Goal: Task Accomplishment & Management: Use online tool/utility

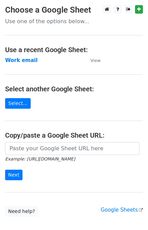
click at [19, 62] on strong "Work email" at bounding box center [21, 60] width 32 height 6
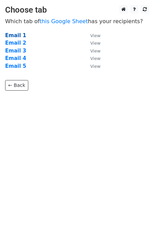
click at [18, 34] on strong "Email 1" at bounding box center [15, 35] width 21 height 6
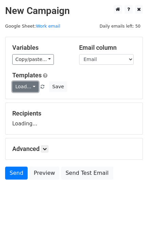
click at [24, 87] on link "Load..." at bounding box center [25, 86] width 26 height 11
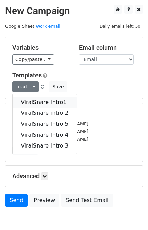
click at [28, 97] on link "ViralSnare Intro1" at bounding box center [45, 102] width 64 height 11
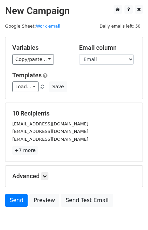
scroll to position [33, 0]
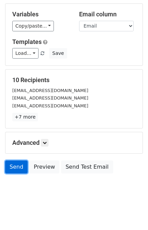
click at [15, 167] on link "Send" at bounding box center [16, 166] width 22 height 13
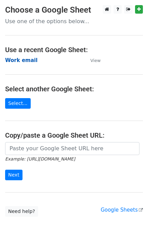
click at [22, 62] on strong "Work email" at bounding box center [21, 60] width 32 height 6
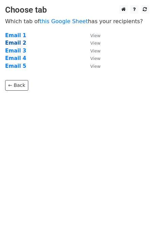
click at [12, 42] on strong "Email 2" at bounding box center [15, 43] width 21 height 6
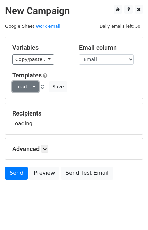
click at [26, 85] on link "Load..." at bounding box center [25, 86] width 26 height 11
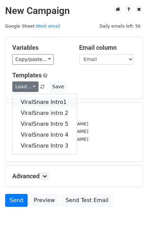
click at [32, 100] on link "ViralSnare Intro1" at bounding box center [45, 102] width 64 height 11
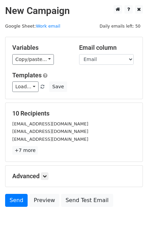
scroll to position [33, 0]
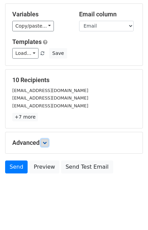
click at [45, 141] on icon at bounding box center [45, 142] width 4 height 4
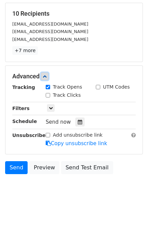
scroll to position [99, 0]
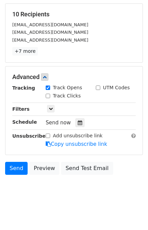
click at [77, 128] on div "Tracking Track Opens UTM Codes Track Clicks Filters Only include spreadsheet ro…" at bounding box center [73, 116] width 123 height 64
click at [78, 120] on icon at bounding box center [80, 122] width 4 height 5
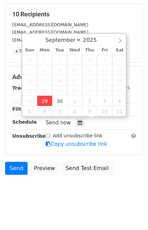
type input "2025-09-29 13:23"
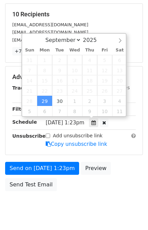
type input "01"
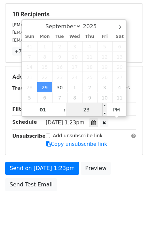
click at [90, 108] on input "23" at bounding box center [86, 110] width 41 height 14
type input "34"
type input "2025-09-29 13:34"
click at [119, 170] on div "Send on Sep 29 at 1:23pm Preview Send Test Email" at bounding box center [74, 178] width 148 height 33
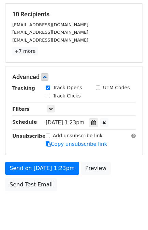
scroll to position [116, 0]
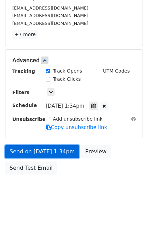
click at [41, 147] on link "Send on Sep 29 at 1:34pm" at bounding box center [42, 151] width 74 height 13
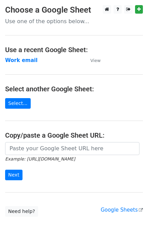
click at [26, 62] on strong "Work email" at bounding box center [21, 60] width 32 height 6
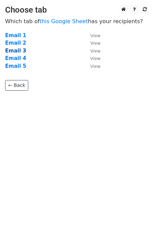
click at [18, 49] on strong "Email 3" at bounding box center [15, 51] width 21 height 6
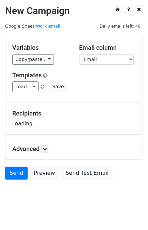
scroll to position [33, 0]
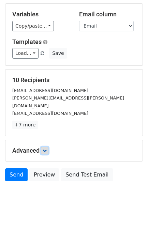
click at [45, 148] on icon at bounding box center [45, 150] width 4 height 4
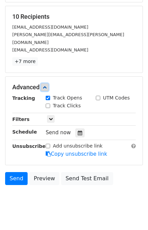
scroll to position [100, 0]
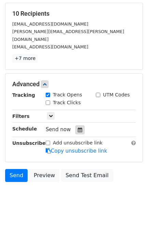
click at [78, 127] on icon at bounding box center [80, 129] width 4 height 5
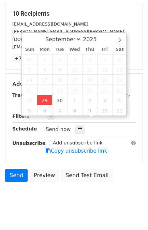
type input "2025-09-29 13:23"
type input "01"
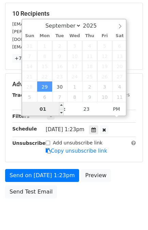
scroll to position [88, 0]
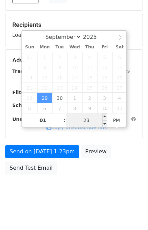
click at [89, 120] on input "23" at bounding box center [86, 120] width 41 height 14
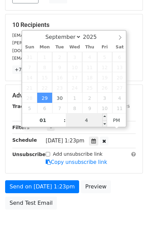
type input "45"
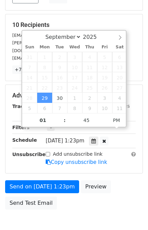
type input "2025-09-29 13:45"
click at [116, 180] on div "Send on Sep 29 at 1:23pm Preview Send Test Email" at bounding box center [74, 196] width 148 height 33
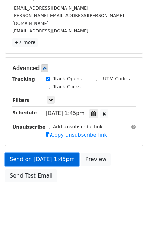
click at [49, 153] on link "Send on Sep 29 at 1:45pm" at bounding box center [42, 159] width 74 height 13
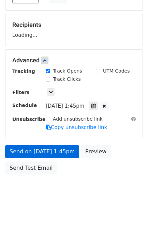
scroll to position [116, 0]
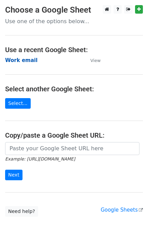
click at [21, 58] on strong "Work email" at bounding box center [21, 60] width 32 height 6
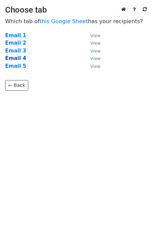
click at [16, 59] on strong "Email 4" at bounding box center [15, 58] width 21 height 6
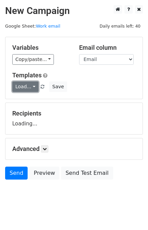
click at [22, 89] on link "Load..." at bounding box center [25, 86] width 26 height 11
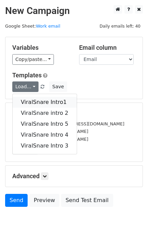
click at [31, 105] on link "ViralSnare Intro1" at bounding box center [45, 102] width 64 height 11
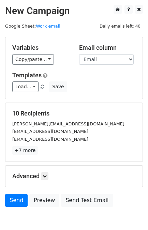
scroll to position [33, 0]
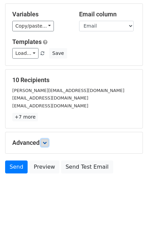
click at [45, 143] on link at bounding box center [44, 142] width 7 height 7
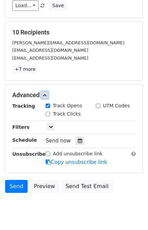
scroll to position [81, 0]
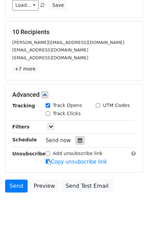
click at [78, 139] on icon at bounding box center [80, 140] width 4 height 5
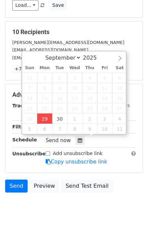
type input "2025-09-29 13:24"
type input "01"
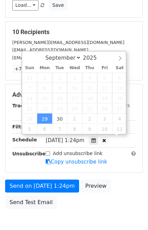
scroll to position [0, 0]
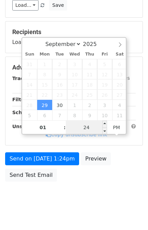
click at [94, 127] on input "24" at bounding box center [86, 127] width 41 height 14
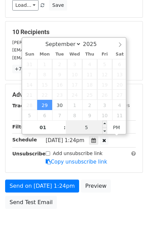
type input "59"
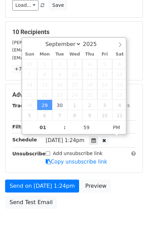
type input "2025-09-29 13:59"
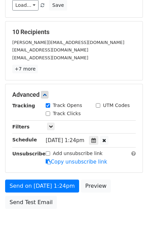
click at [134, 172] on form "Variables Copy/paste... {{Link}} {{Email}} {{Name}} {{Subject}} Email column Li…" at bounding box center [73, 83] width 137 height 256
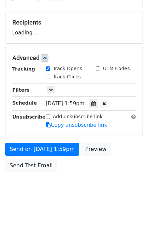
scroll to position [88, 0]
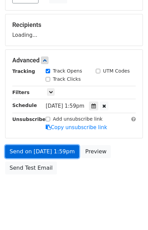
click at [49, 153] on link "Send on Sep 29 at 1:59pm" at bounding box center [42, 151] width 74 height 13
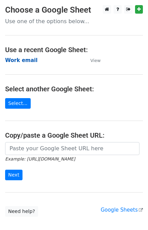
click at [28, 60] on strong "Work email" at bounding box center [21, 60] width 32 height 6
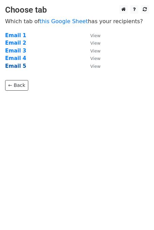
click at [13, 65] on strong "Email 5" at bounding box center [15, 66] width 21 height 6
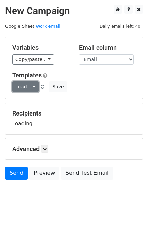
click at [24, 89] on link "Load..." at bounding box center [25, 86] width 26 height 11
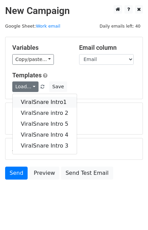
click at [32, 98] on link "ViralSnare Intro1" at bounding box center [45, 102] width 64 height 11
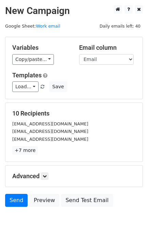
scroll to position [33, 0]
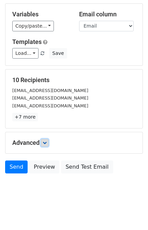
click at [47, 140] on icon at bounding box center [45, 142] width 4 height 4
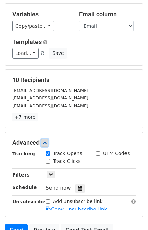
scroll to position [100, 0]
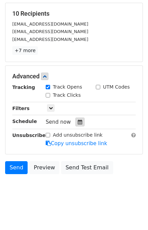
click at [75, 118] on div at bounding box center [79, 121] width 9 height 9
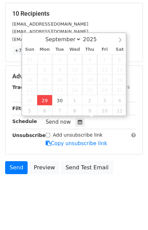
type input "[DATE] 13:24"
type input "01"
type input "24"
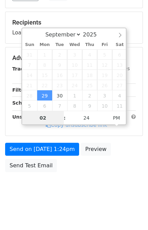
scroll to position [88, 0]
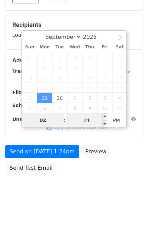
type input "02"
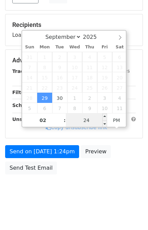
type input "[DATE] 14:24"
click at [74, 123] on input "24" at bounding box center [86, 120] width 41 height 14
type input "10"
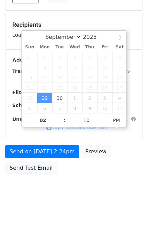
type input "[DATE] 14:10"
click at [138, 165] on div "Send on [DATE] 2:24pm Preview Send Test Email" at bounding box center [74, 161] width 148 height 33
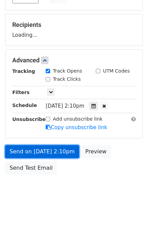
click at [21, 146] on link "Send on [DATE] 2:10pm" at bounding box center [42, 151] width 74 height 13
